Goal: Navigation & Orientation: Find specific page/section

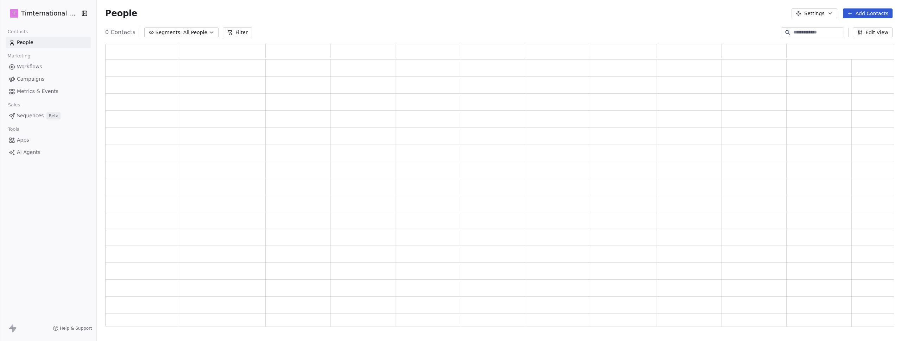
scroll to position [278, 784]
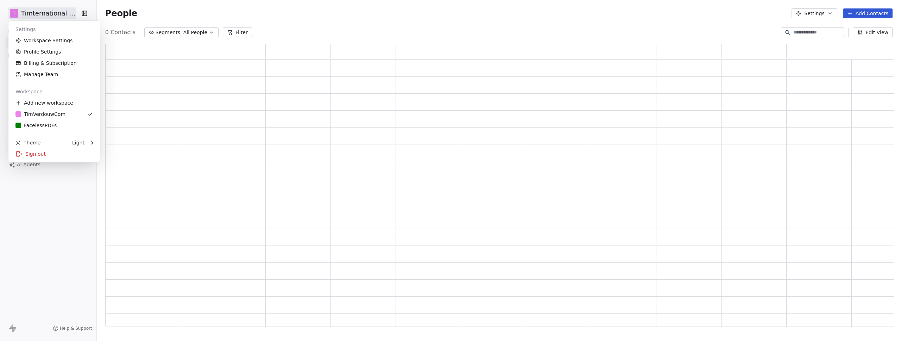
click at [30, 12] on html "T Timternational B.V. Contacts People Marketing Workflows Campaigns Metrics & E…" at bounding box center [450, 170] width 901 height 341
click at [32, 152] on div "Sign out" at bounding box center [54, 153] width 86 height 11
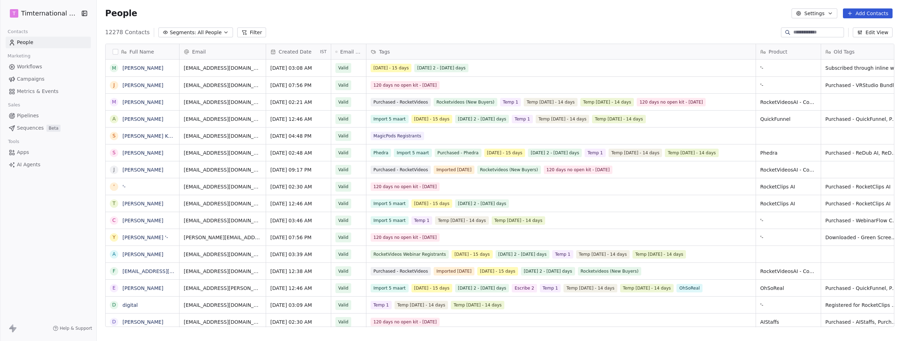
scroll to position [295, 801]
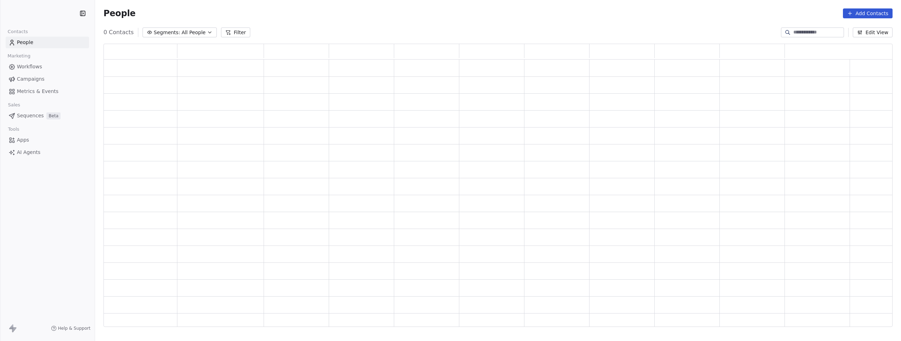
scroll to position [278, 784]
